Goal: Task Accomplishment & Management: Complete application form

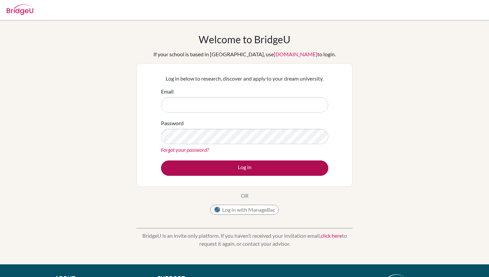
type input "[EMAIL_ADDRESS][DOMAIN_NAME]"
click at [235, 164] on button "Log in" at bounding box center [244, 167] width 167 height 15
click at [231, 171] on button "Log in" at bounding box center [244, 167] width 167 height 15
